Goal: Task Accomplishment & Management: Manage account settings

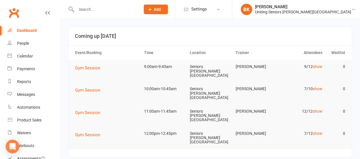
click at [129, 11] on input "text" at bounding box center [106, 9] width 62 height 8
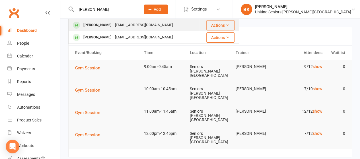
type input "[PERSON_NAME]"
click at [115, 24] on div "[EMAIL_ADDRESS][DOMAIN_NAME]" at bounding box center [143, 25] width 61 height 8
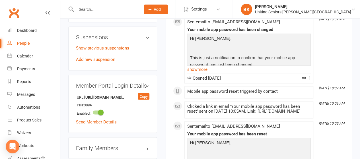
scroll to position [449, 0]
click at [97, 57] on link "Add new suspension" at bounding box center [95, 59] width 39 height 5
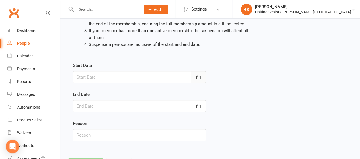
click at [196, 78] on icon "button" at bounding box center [199, 78] width 6 height 6
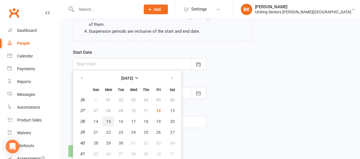
click at [108, 119] on span "15" at bounding box center [108, 121] width 5 height 5
type input "[DATE]"
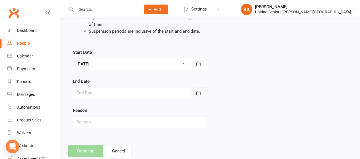
click at [198, 95] on icon "button" at bounding box center [199, 94] width 6 height 6
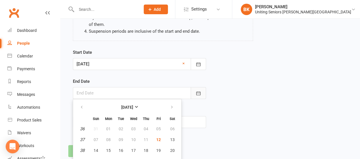
scroll to position [113, 0]
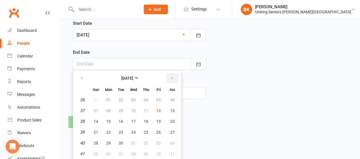
click at [172, 76] on icon "button" at bounding box center [172, 78] width 4 height 5
click at [110, 108] on span "06" at bounding box center [108, 110] width 5 height 5
type input "[DATE]"
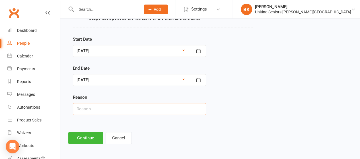
click at [96, 108] on input "text" at bounding box center [139, 109] width 133 height 12
type input "Away"
click at [85, 117] on div "Start Date [DATE] [DATE] Sun Mon Tue Wed Thu Fri Sat 36 31 01 02 03 04 05 06 37…" at bounding box center [140, 79] width 142 height 87
click at [82, 139] on button "Continue" at bounding box center [85, 138] width 35 height 12
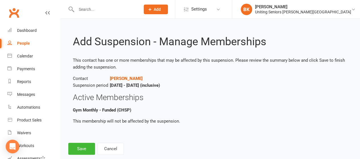
scroll to position [11, 0]
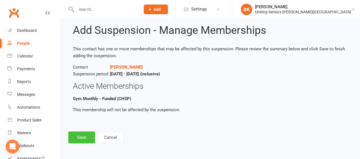
click at [83, 138] on button "Save" at bounding box center [81, 138] width 27 height 12
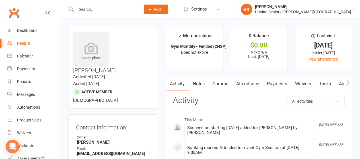
click at [128, 9] on input "text" at bounding box center [106, 9] width 62 height 8
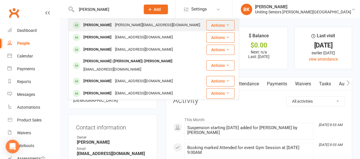
type input "[PERSON_NAME]"
click at [118, 27] on div "[PERSON_NAME][EMAIL_ADDRESS][DOMAIN_NAME]" at bounding box center [157, 25] width 89 height 8
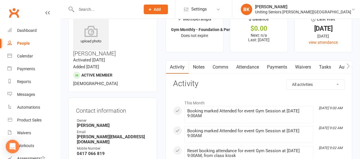
scroll to position [17, 0]
click at [351, 64] on button "button" at bounding box center [348, 66] width 7 height 13
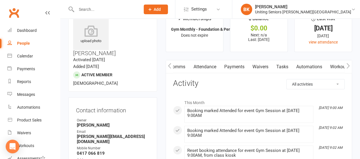
click at [351, 64] on button "button" at bounding box center [348, 66] width 7 height 13
click at [301, 66] on link "Mobile App" at bounding box center [299, 66] width 31 height 13
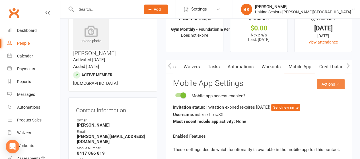
click at [340, 82] on button "Actions" at bounding box center [331, 84] width 28 height 10
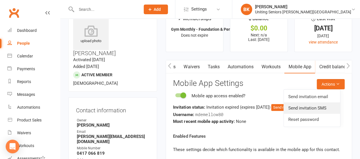
click at [322, 108] on link "Send invitation SMS" at bounding box center [312, 107] width 56 height 11
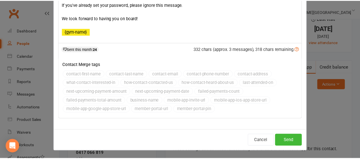
scroll to position [29, 0]
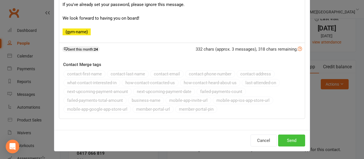
click at [289, 139] on button "Send" at bounding box center [291, 141] width 27 height 12
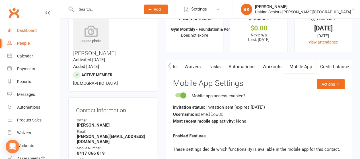
click at [36, 29] on div "Dashboard" at bounding box center [27, 30] width 20 height 5
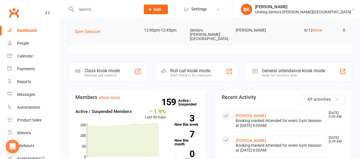
scroll to position [104, 0]
